Goal: Task Accomplishment & Management: Use online tool/utility

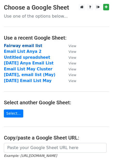
click at [29, 44] on strong "Fairway email list" at bounding box center [23, 45] width 38 height 5
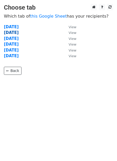
click at [19, 31] on strong "[DATE]" at bounding box center [11, 32] width 15 height 5
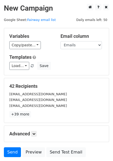
click at [30, 31] on div "Variables Copy/paste... {{Names}} {{Emails}} Email column Names Emails Template…" at bounding box center [56, 51] width 105 height 47
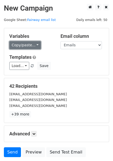
click at [33, 42] on link "Copy/paste..." at bounding box center [24, 45] width 31 height 8
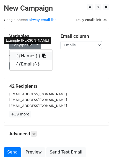
click at [42, 57] on icon at bounding box center [44, 55] width 4 height 4
